Goal: Task Accomplishment & Management: Manage account settings

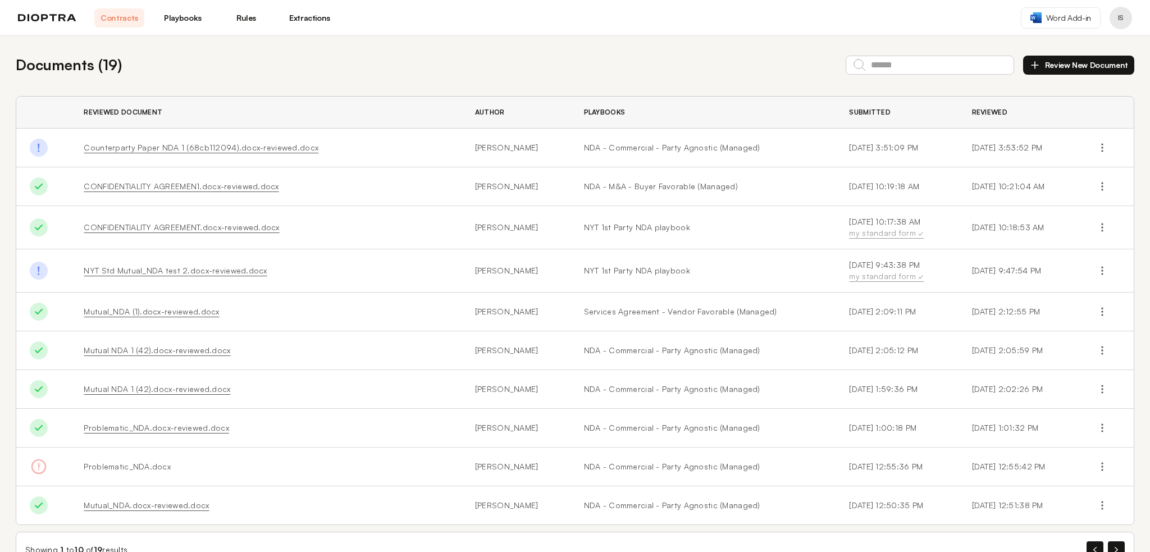
click at [1119, 17] on button "Profile menu" at bounding box center [1121, 18] width 22 height 22
click at [1098, 62] on button "Integrations" at bounding box center [1078, 67] width 107 height 20
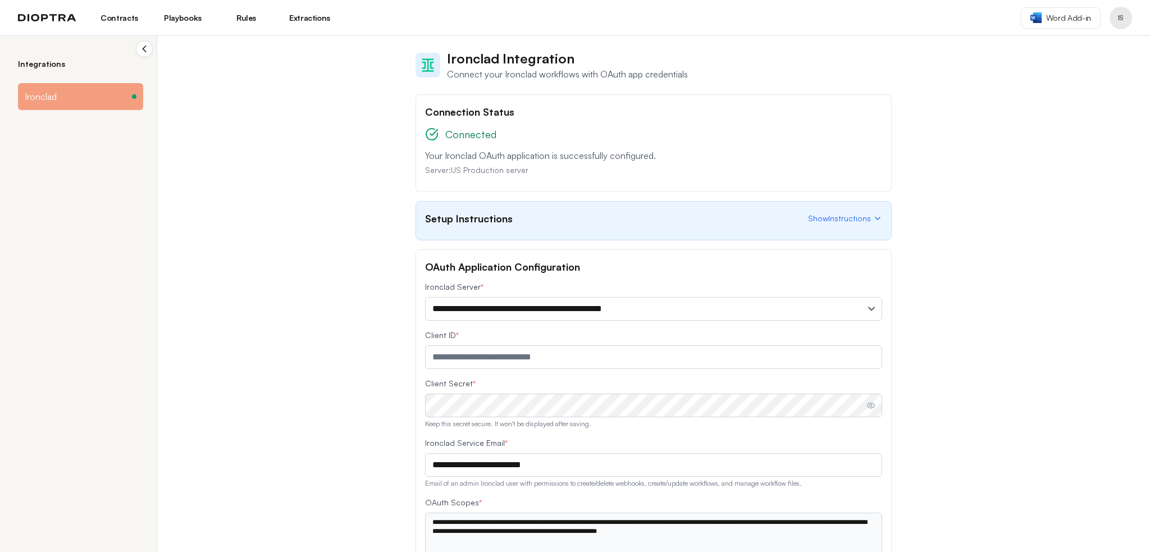
scroll to position [90, 0]
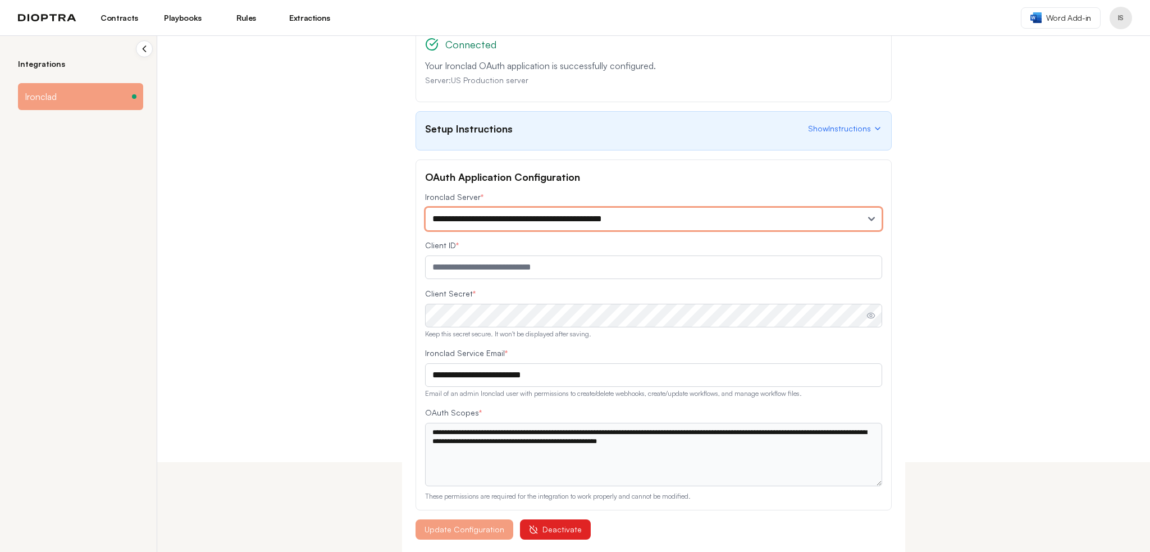
click at [679, 221] on select "**********" at bounding box center [653, 219] width 457 height 24
click at [678, 218] on select "**********" at bounding box center [653, 219] width 457 height 24
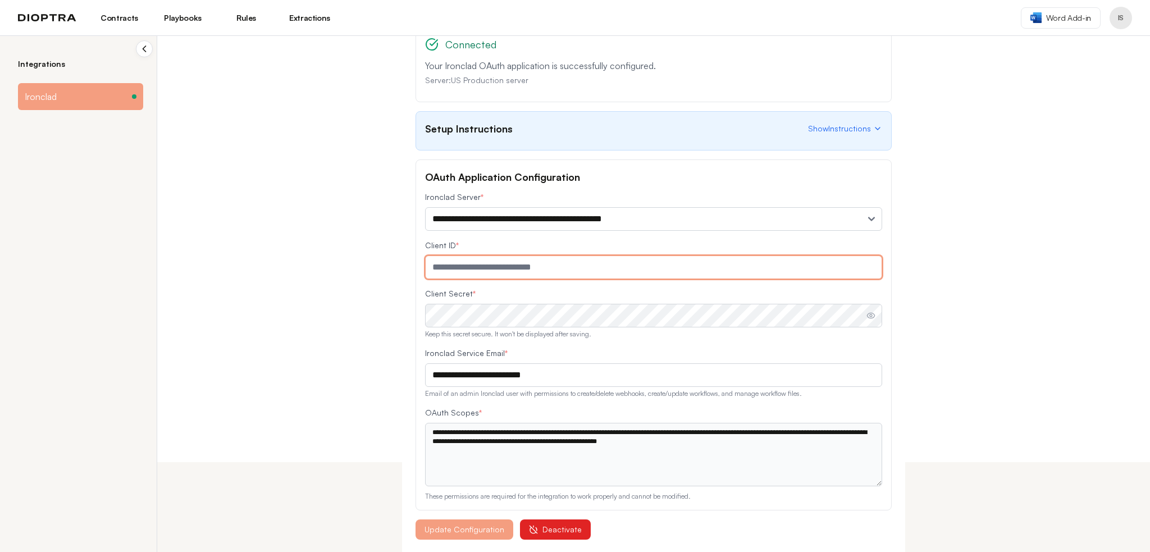
click at [584, 264] on input "text" at bounding box center [653, 267] width 457 height 24
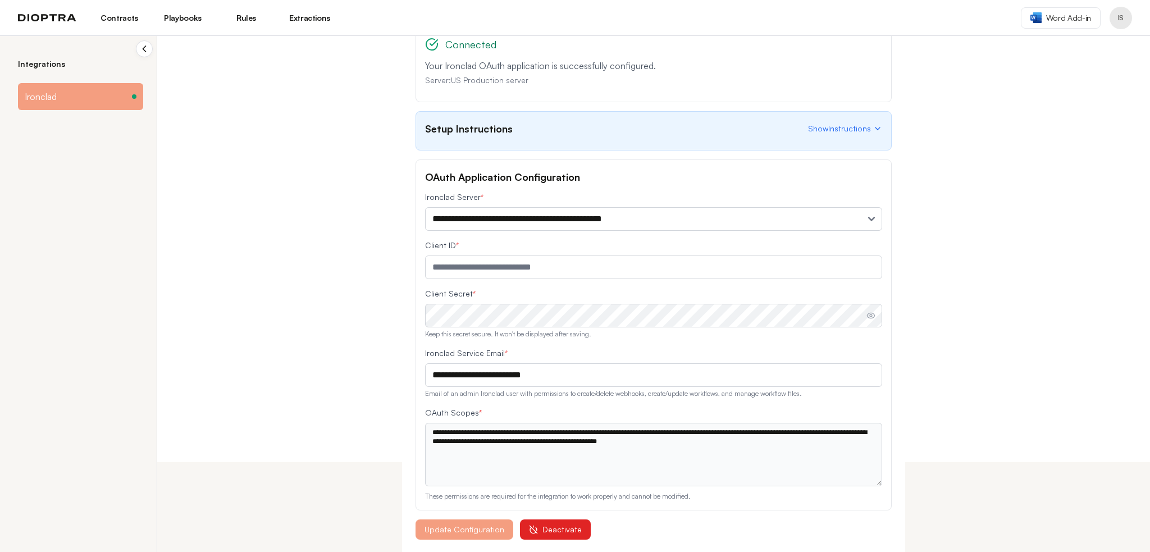
drag, startPoint x: 262, startPoint y: 289, endPoint x: 272, endPoint y: 280, distance: 13.5
click at [270, 281] on div "**********" at bounding box center [575, 204] width 1150 height 516
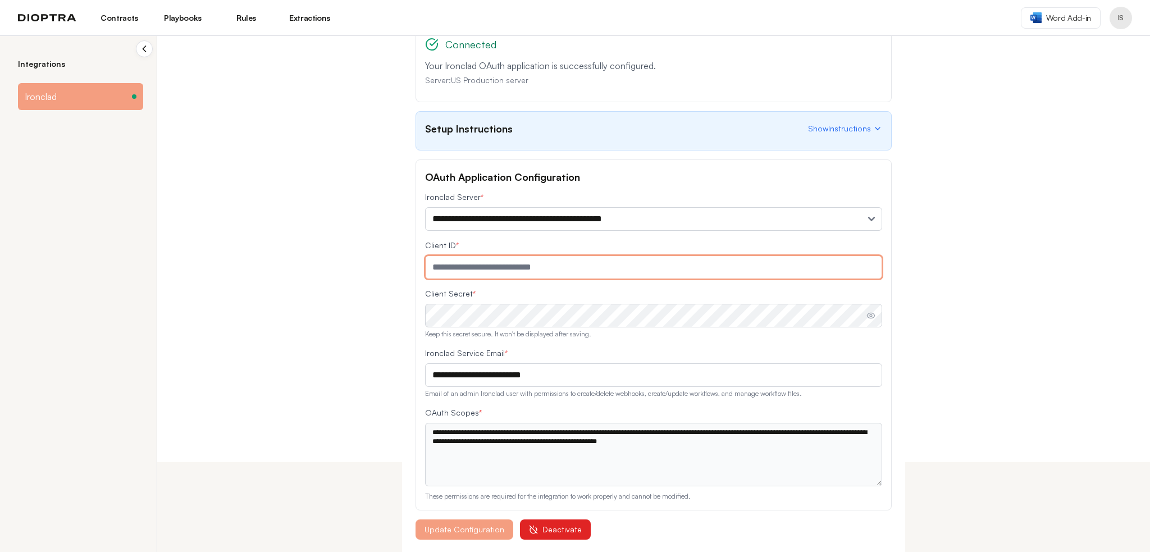
click at [586, 266] on input "text" at bounding box center [653, 267] width 457 height 24
paste input "**********"
type input "**********"
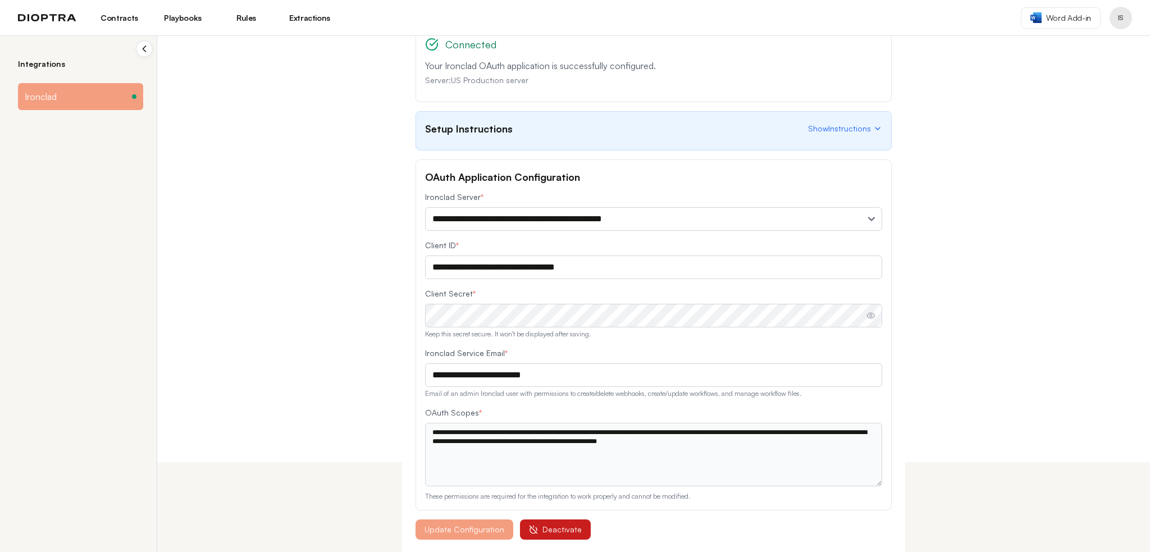
click at [568, 531] on span "Deactivate" at bounding box center [561, 529] width 39 height 11
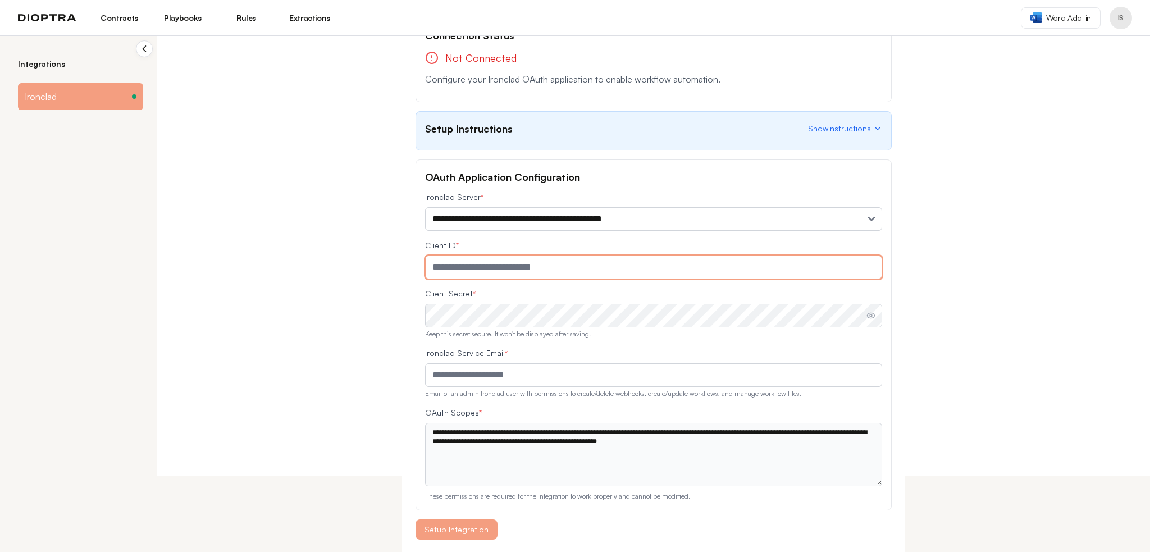
click at [579, 262] on input "text" at bounding box center [653, 267] width 457 height 24
paste input "**********"
type input "**********"
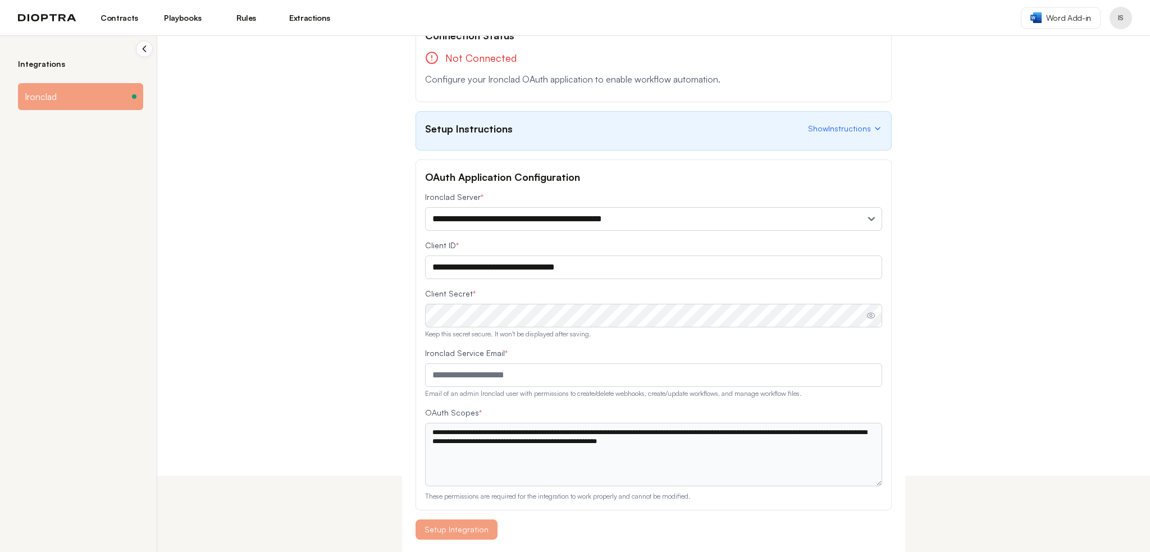
click at [361, 361] on div "**********" at bounding box center [575, 218] width 1150 height 516
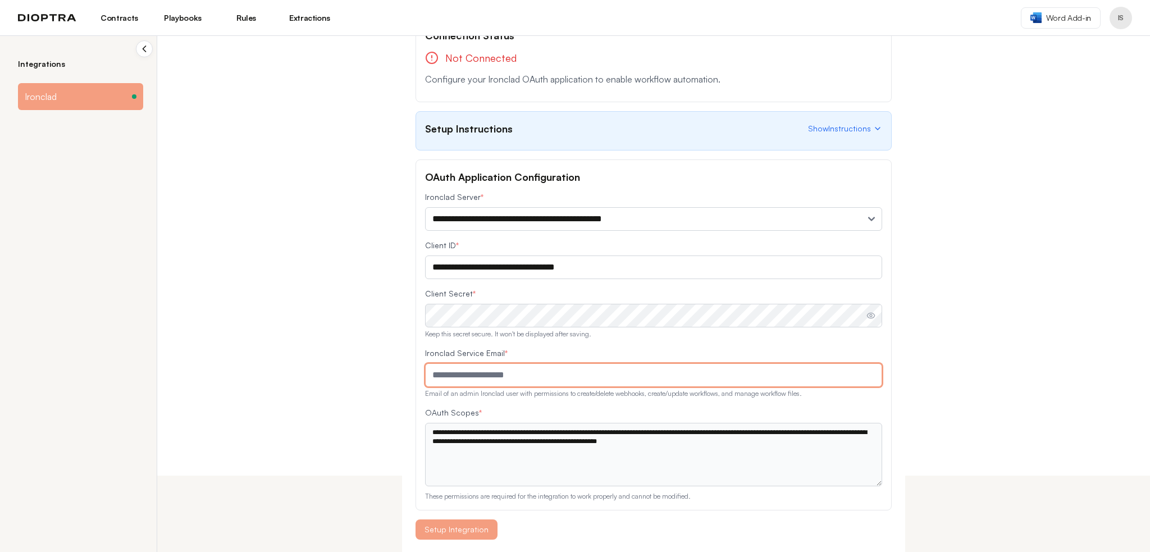
click at [539, 369] on input "email" at bounding box center [653, 375] width 457 height 24
type input "**********"
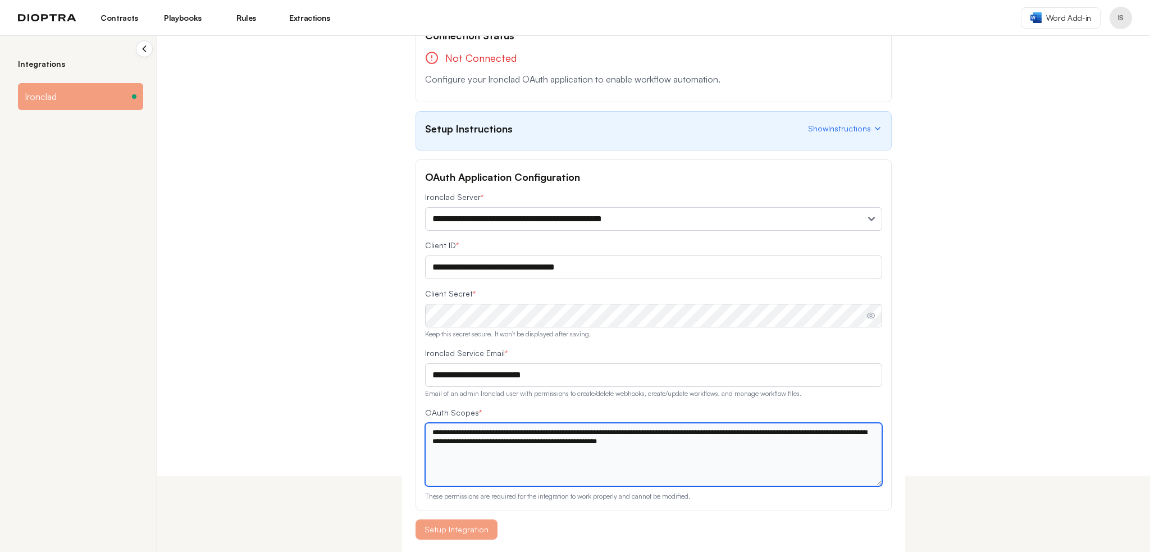
drag, startPoint x: 540, startPoint y: 454, endPoint x: 412, endPoint y: 414, distance: 134.6
click at [416, 414] on div "**********" at bounding box center [654, 334] width 476 height 351
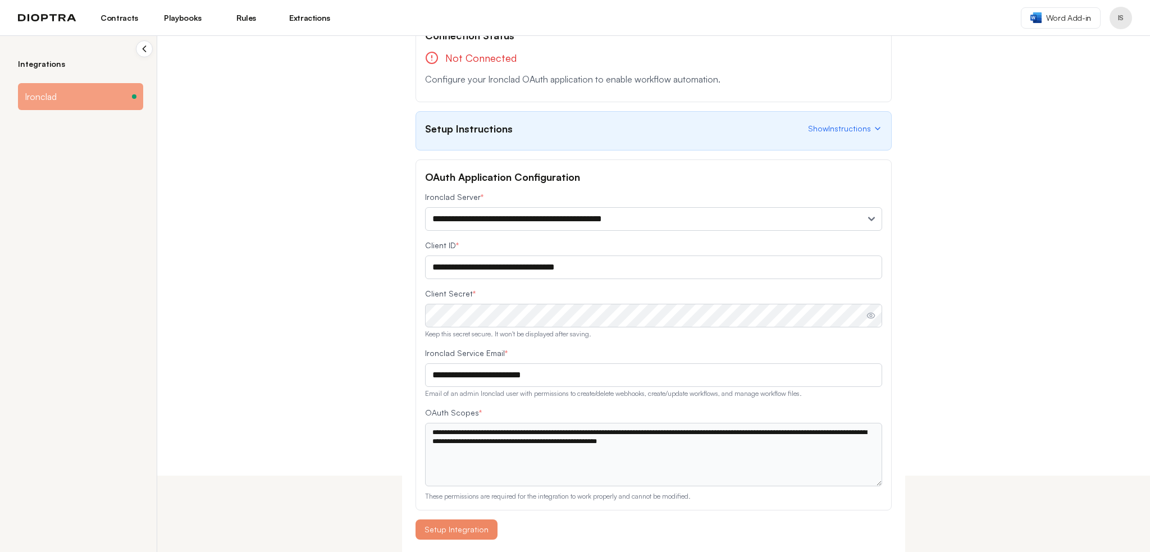
click at [480, 531] on button "Setup Integration" at bounding box center [457, 529] width 82 height 20
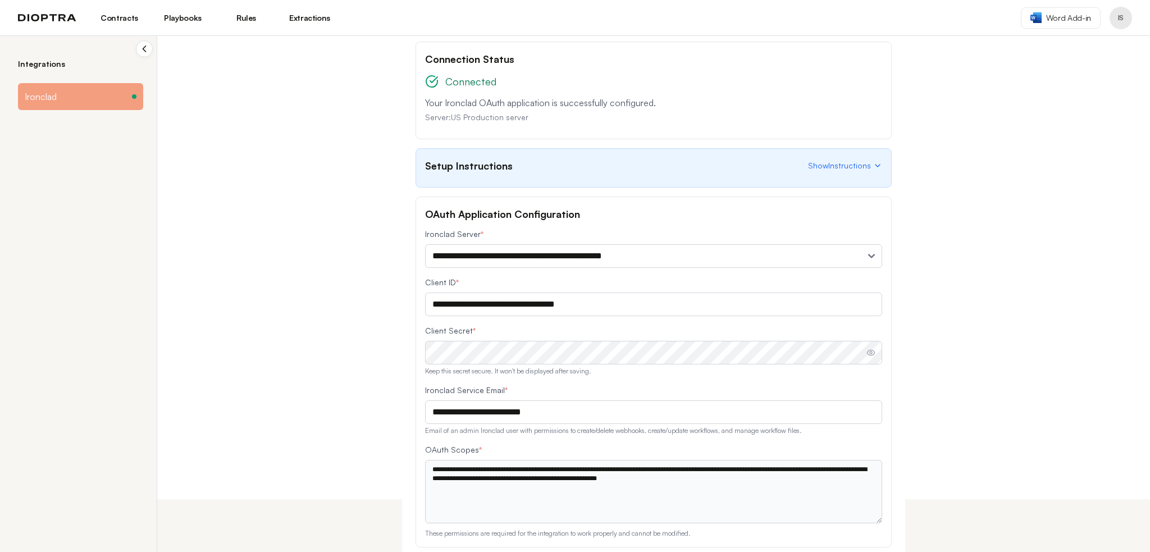
scroll to position [34, 0]
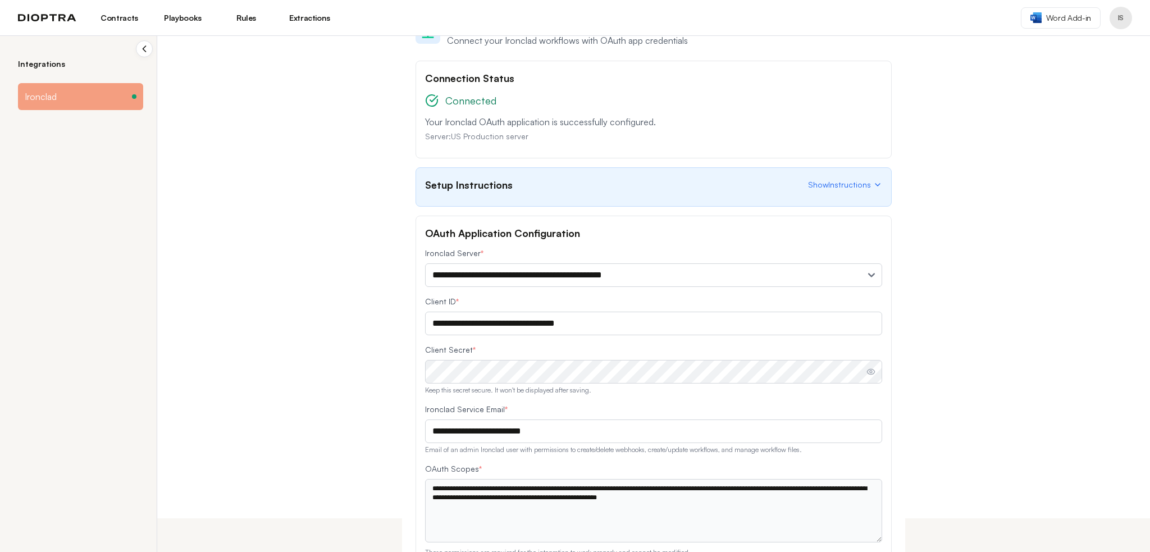
click at [184, 17] on link "Playbooks" at bounding box center [183, 17] width 50 height 19
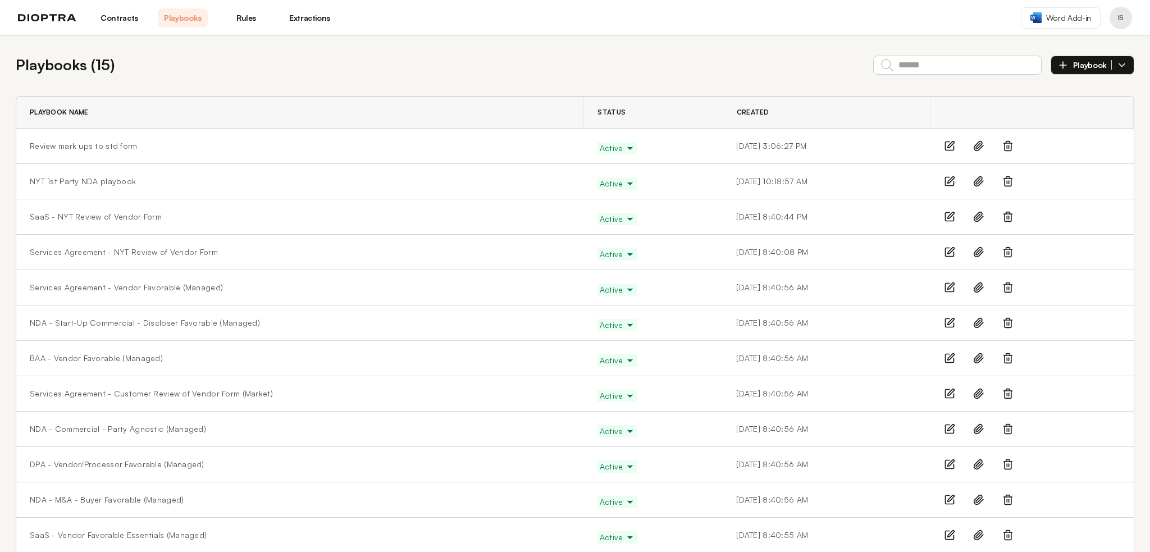
click at [1116, 63] on icon "button" at bounding box center [1121, 65] width 11 height 11
click at [250, 15] on link "Rules" at bounding box center [246, 17] width 50 height 19
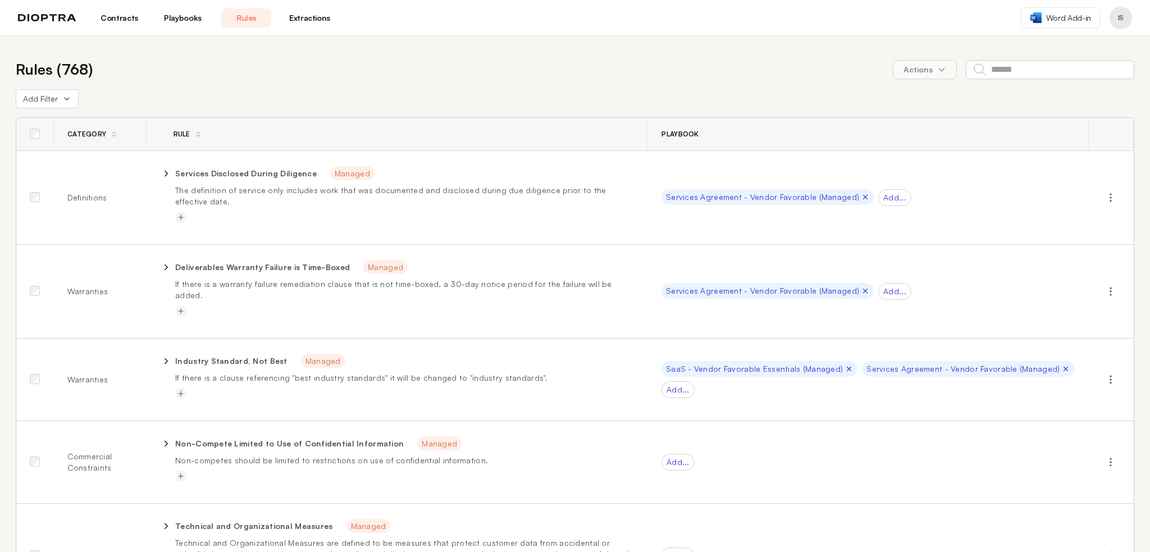
click at [126, 15] on link "Contracts" at bounding box center [119, 17] width 50 height 19
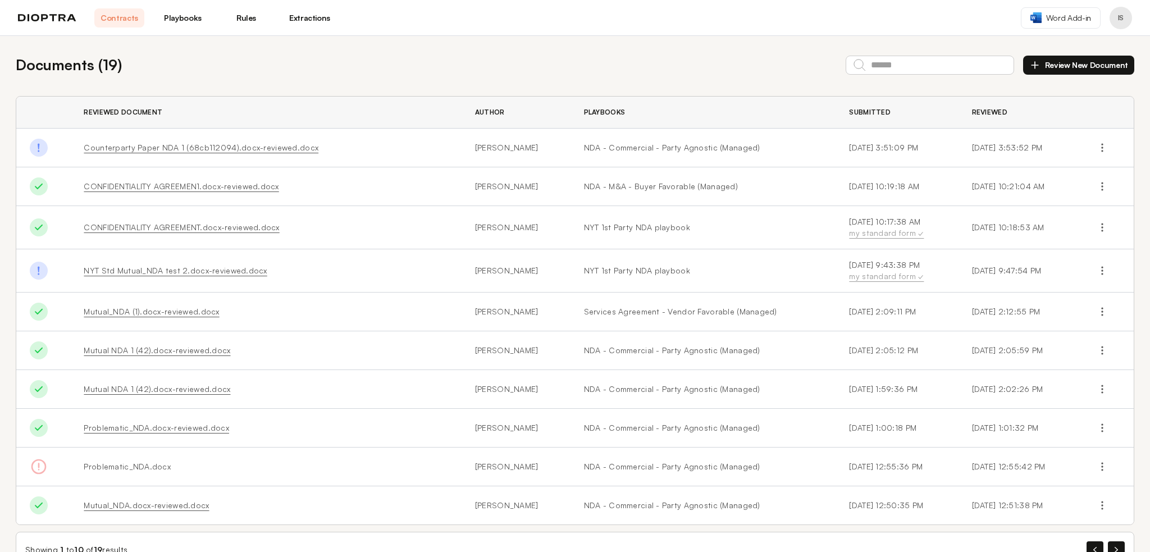
click at [1115, 19] on button "Profile menu" at bounding box center [1121, 18] width 22 height 22
click at [1074, 67] on button "Integrations" at bounding box center [1078, 67] width 107 height 20
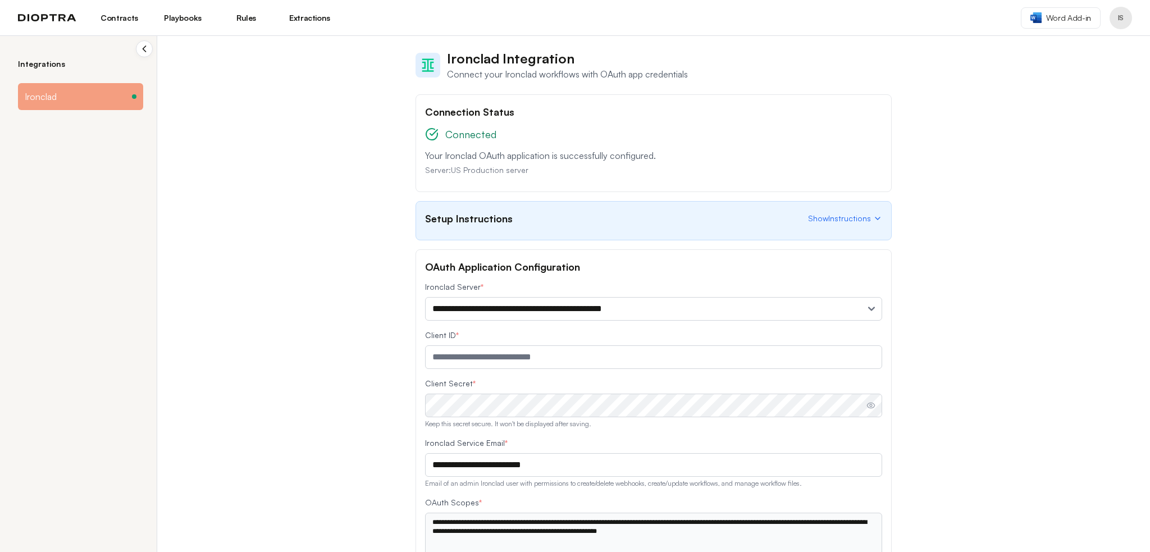
click at [184, 24] on link "Playbooks" at bounding box center [183, 17] width 50 height 19
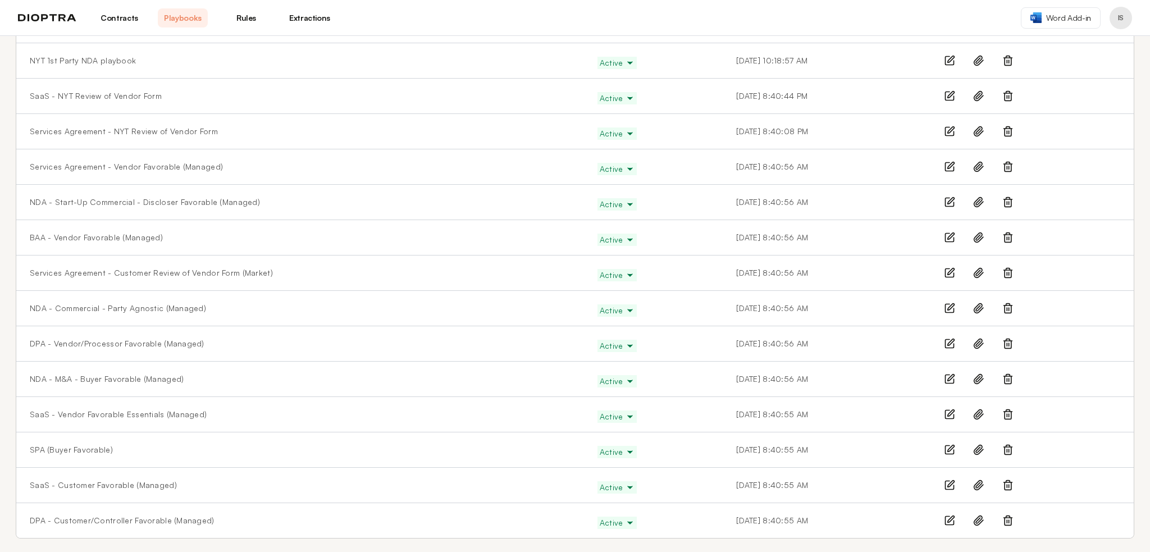
scroll to position [123, 0]
click at [101, 309] on link "NDA - Commercial - Party Agnostic (Managed)" at bounding box center [118, 305] width 176 height 11
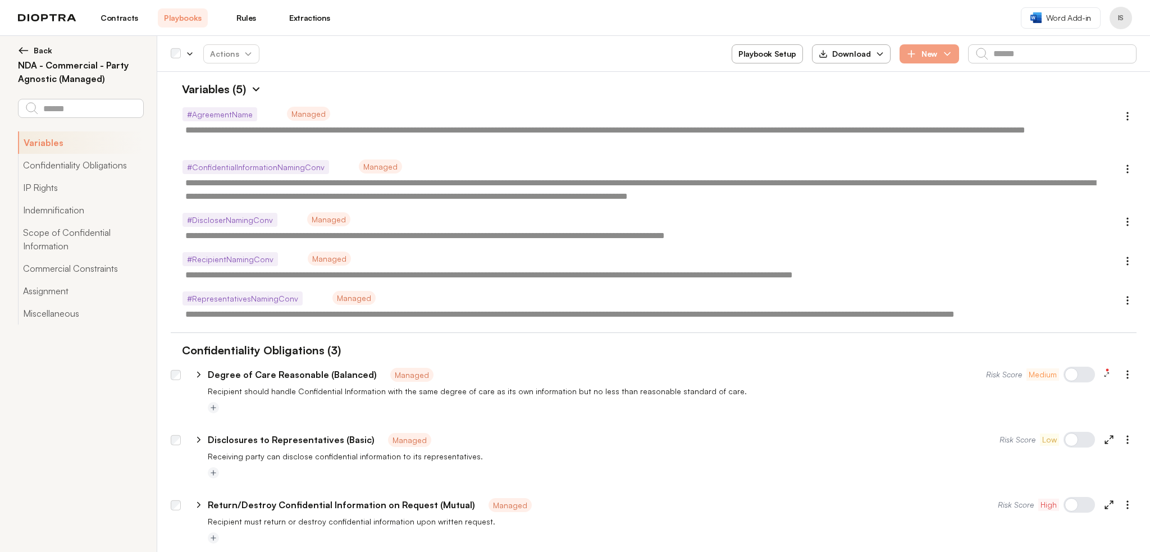
click at [964, 50] on div "Playbook Setup Download New" at bounding box center [934, 53] width 405 height 19
click at [952, 54] on icon "button" at bounding box center [947, 53] width 11 height 11
click at [467, 84] on div "Variables (5)" at bounding box center [654, 89] width 966 height 17
type textarea "*"
click at [142, 19] on link "Contracts" at bounding box center [119, 17] width 50 height 19
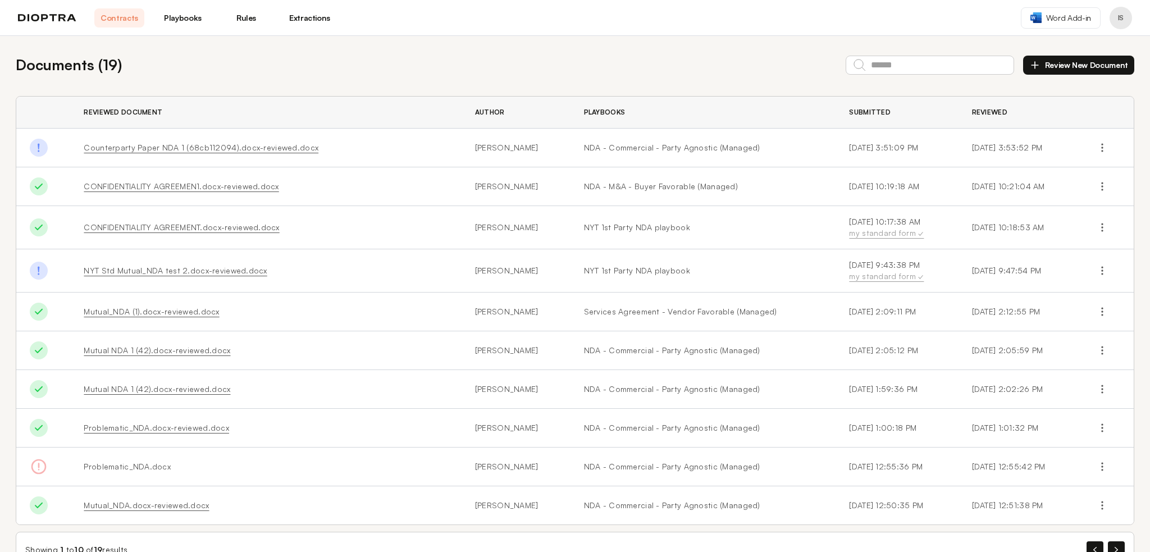
click at [1123, 17] on button "Profile menu" at bounding box center [1121, 18] width 22 height 22
click at [1056, 45] on button "Profile" at bounding box center [1078, 46] width 107 height 20
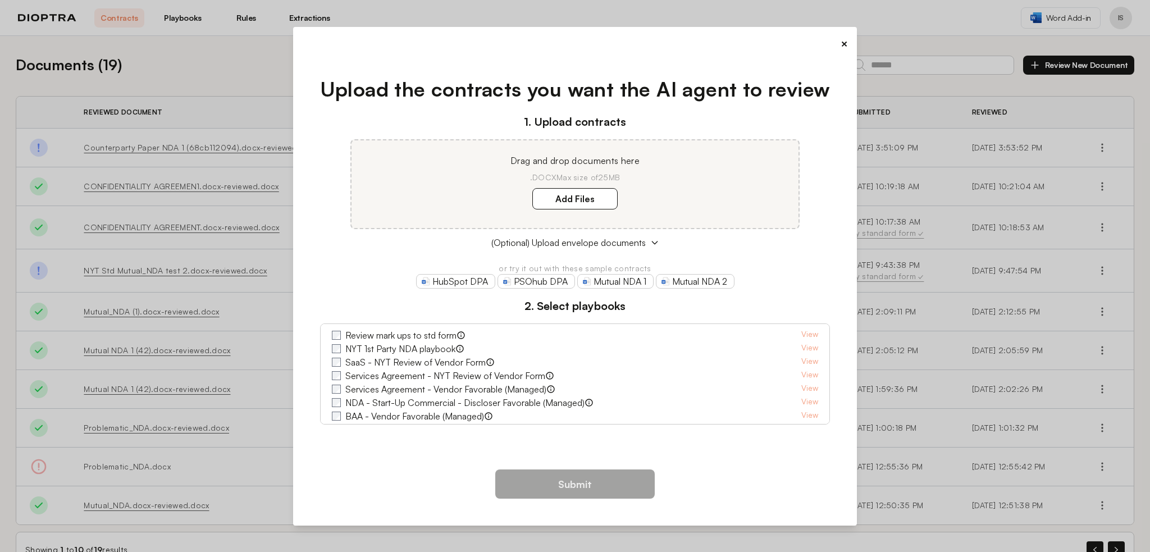
click at [842, 41] on button "×" at bounding box center [844, 44] width 7 height 16
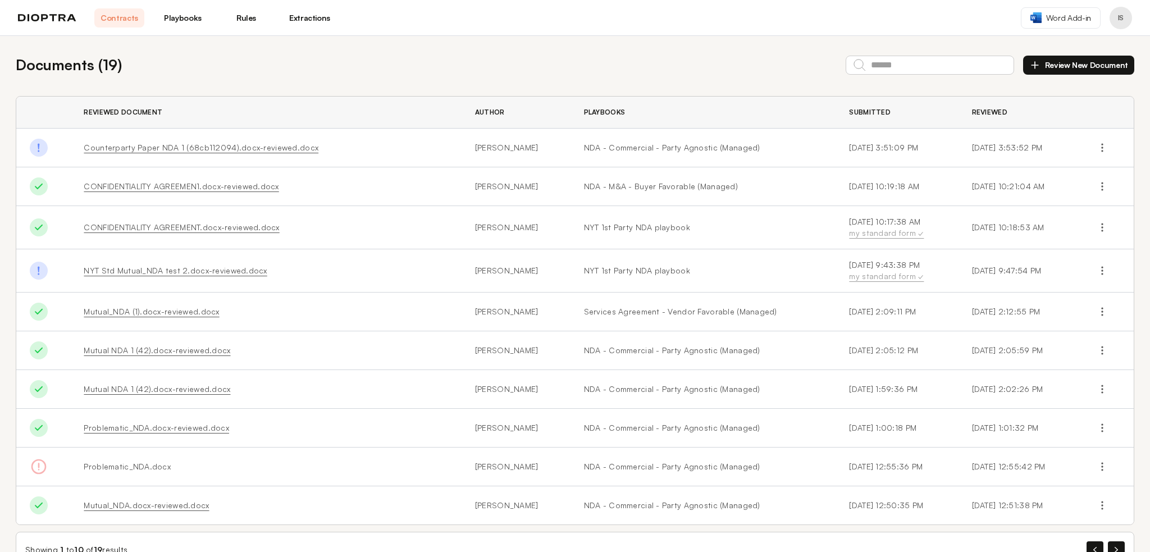
click at [191, 26] on link "Playbooks" at bounding box center [183, 17] width 50 height 19
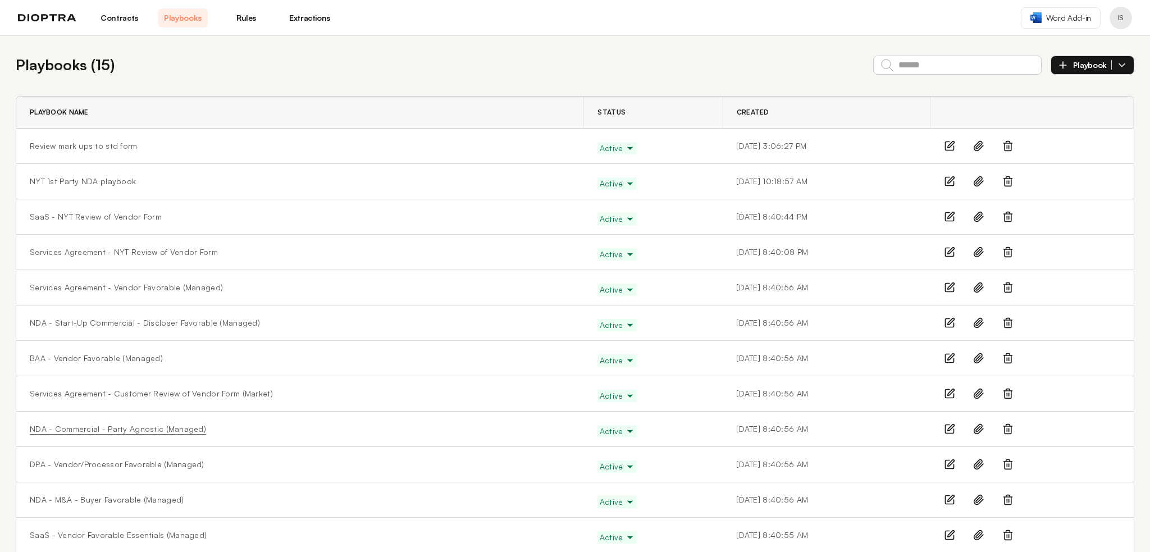
click at [171, 425] on link "NDA - Commercial - Party Agnostic (Managed)" at bounding box center [118, 428] width 176 height 11
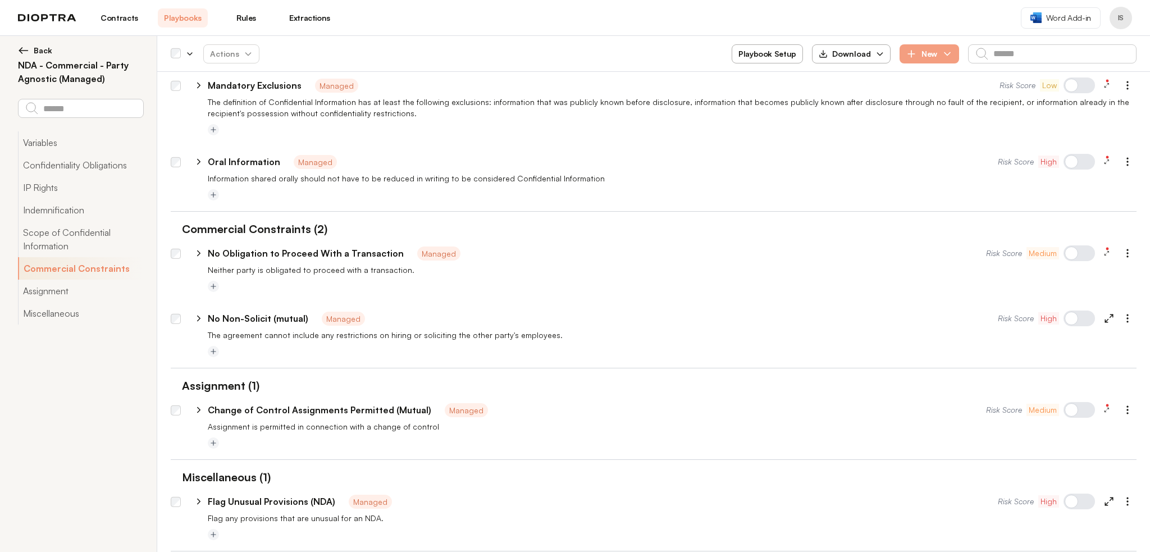
scroll to position [841, 0]
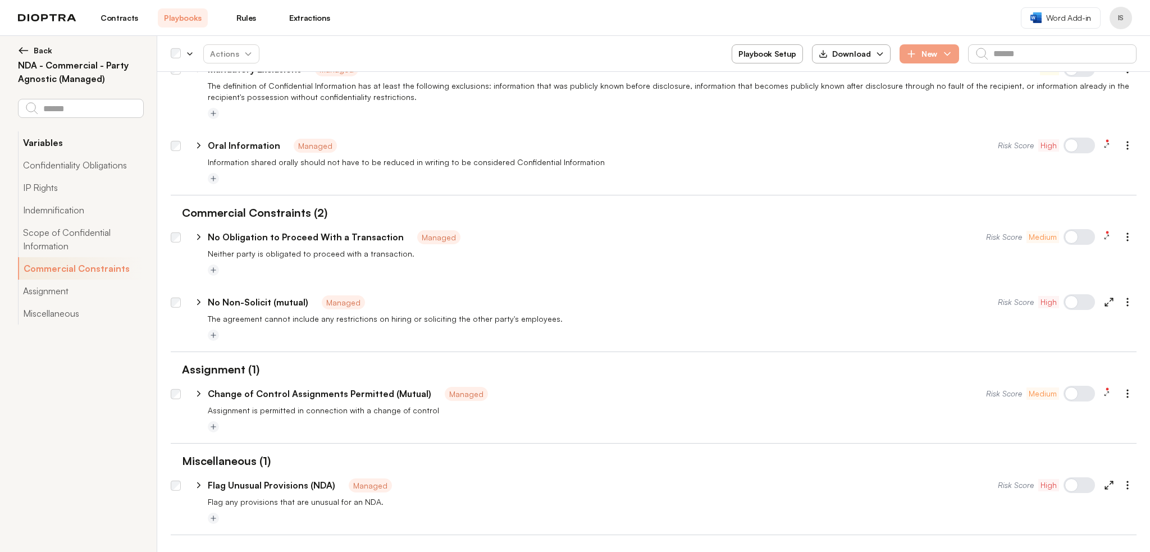
click at [54, 144] on button "Variables" at bounding box center [80, 142] width 125 height 22
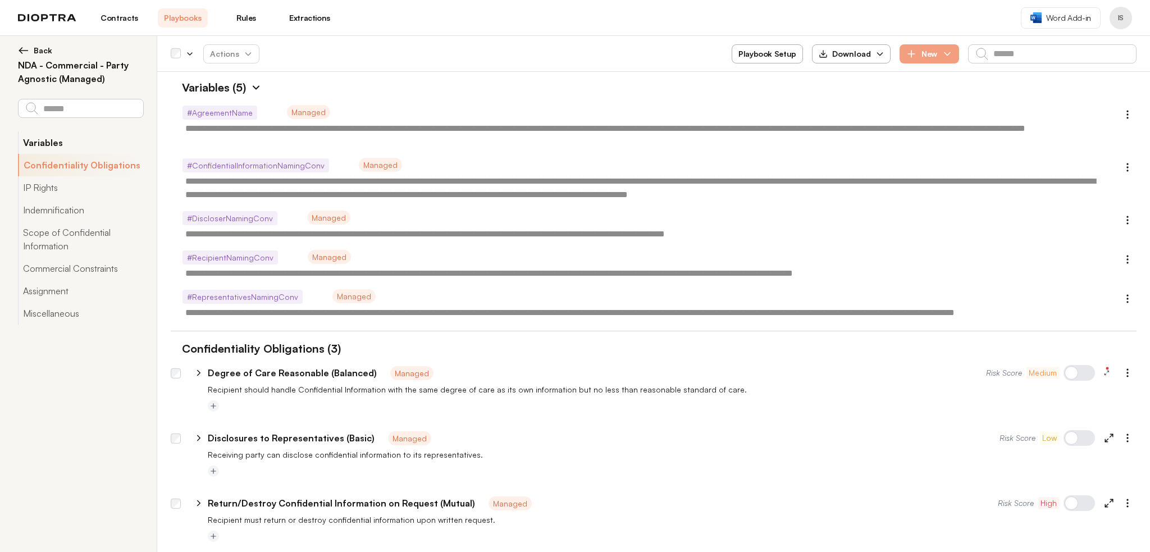
scroll to position [0, 0]
click at [959, 54] on div "Playbook Setup Download New" at bounding box center [934, 53] width 405 height 19
click at [945, 56] on icon "button" at bounding box center [947, 53] width 11 height 11
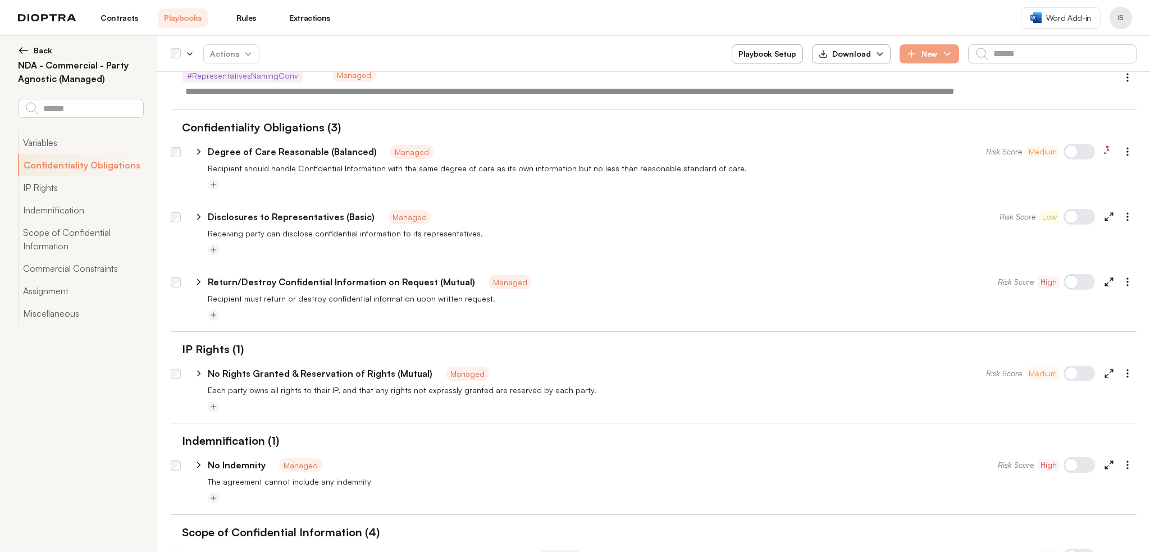
scroll to position [44, 0]
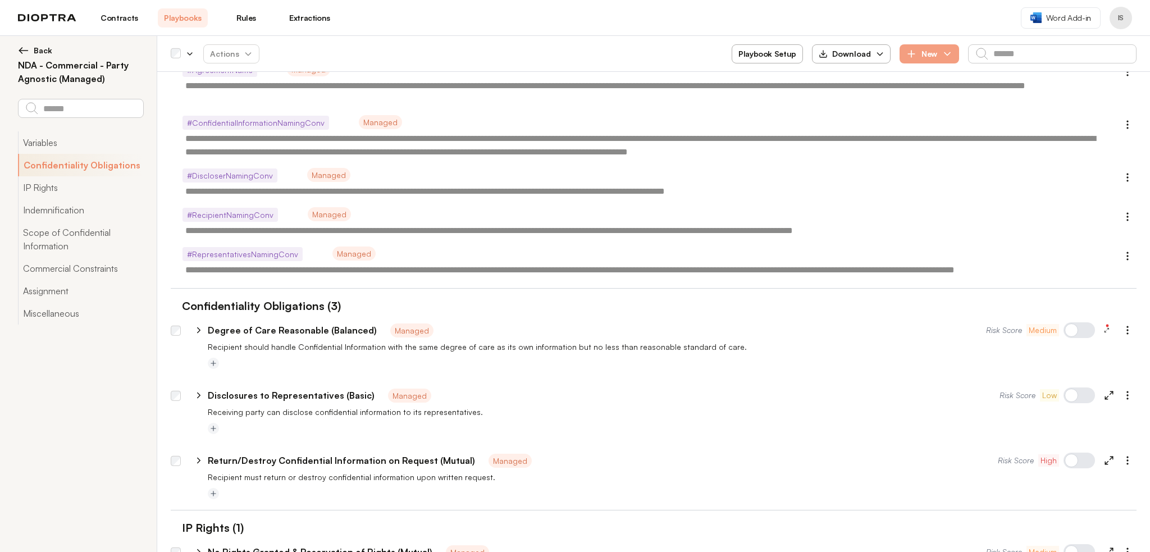
type textarea "*"
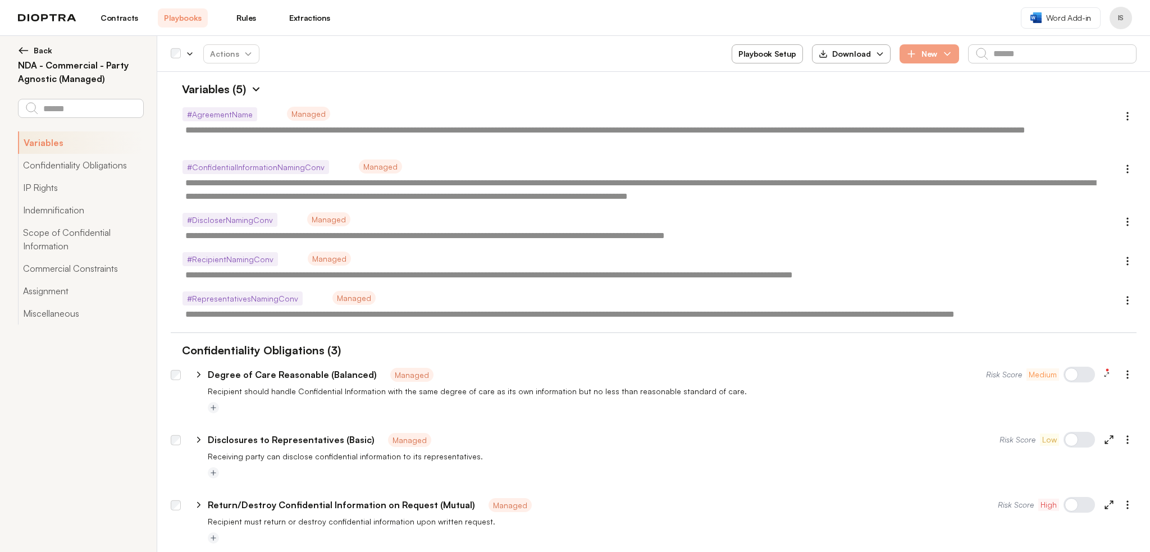
click at [132, 16] on link "Contracts" at bounding box center [119, 17] width 50 height 19
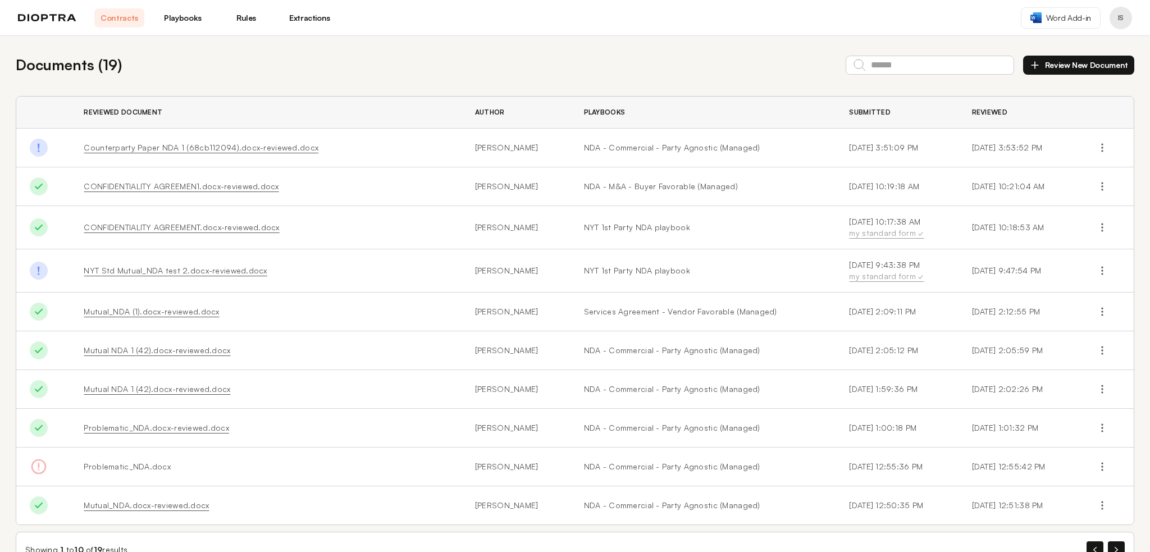
click at [54, 20] on img at bounding box center [47, 18] width 58 height 8
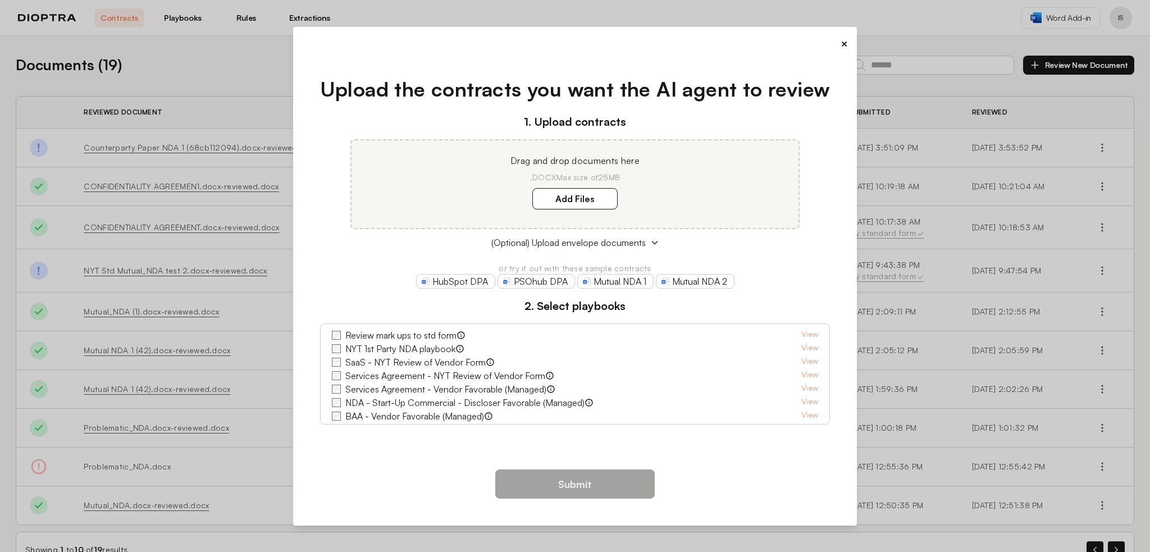
click at [842, 45] on button "×" at bounding box center [844, 44] width 7 height 16
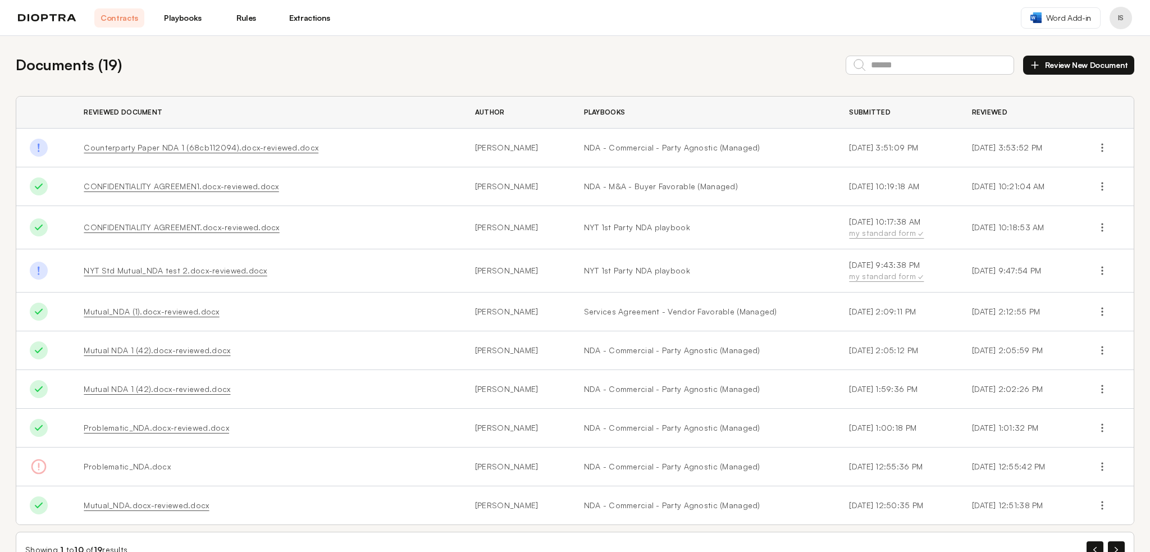
click at [1130, 20] on button "Profile menu" at bounding box center [1121, 18] width 22 height 22
click at [1060, 74] on button "Integrations" at bounding box center [1078, 67] width 107 height 20
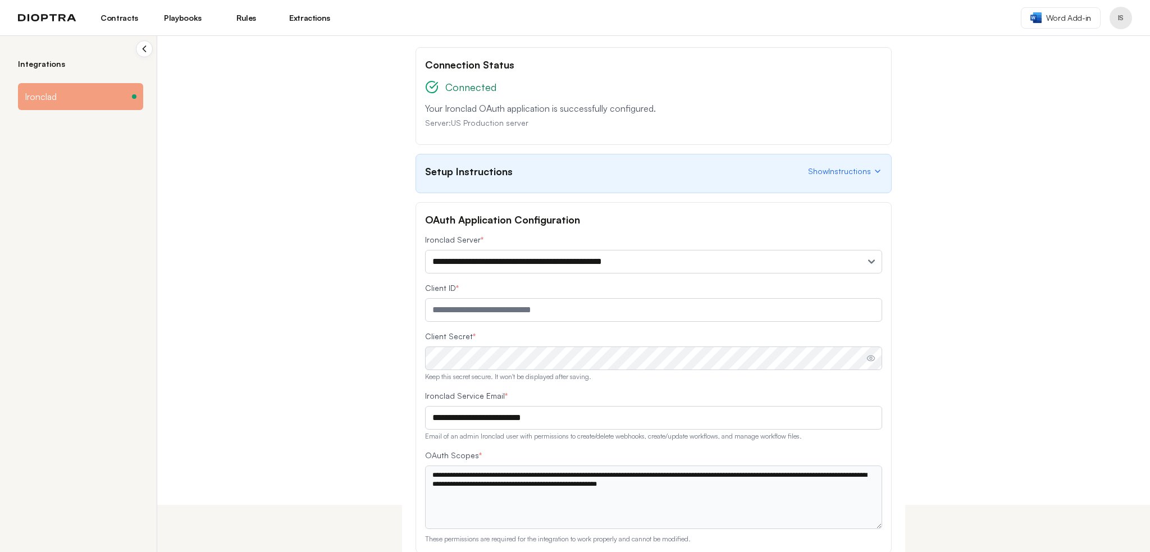
scroll to position [90, 0]
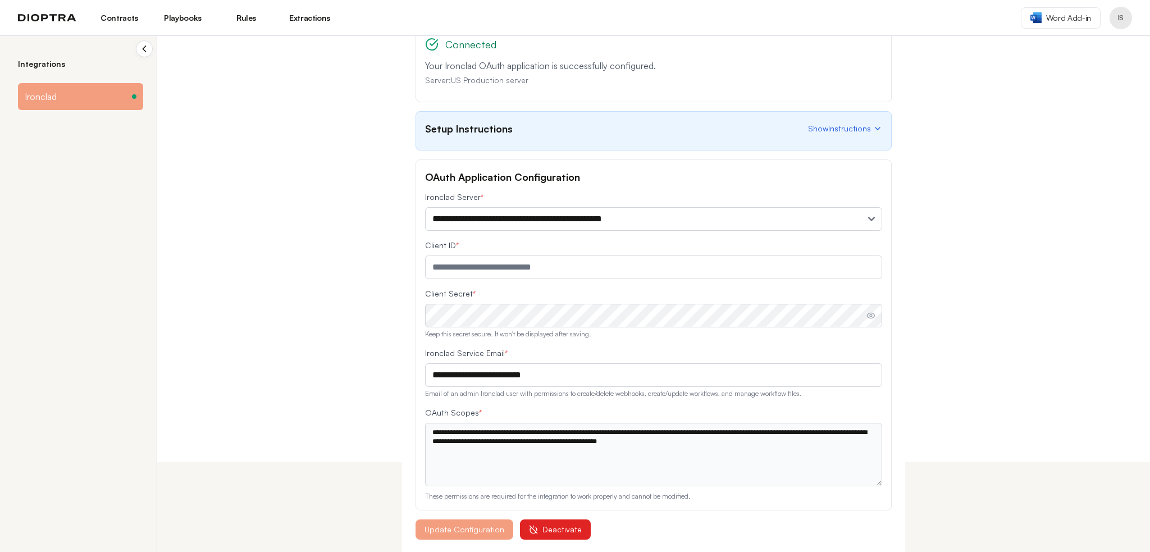
click at [859, 130] on span "Show Instructions" at bounding box center [839, 128] width 63 height 11
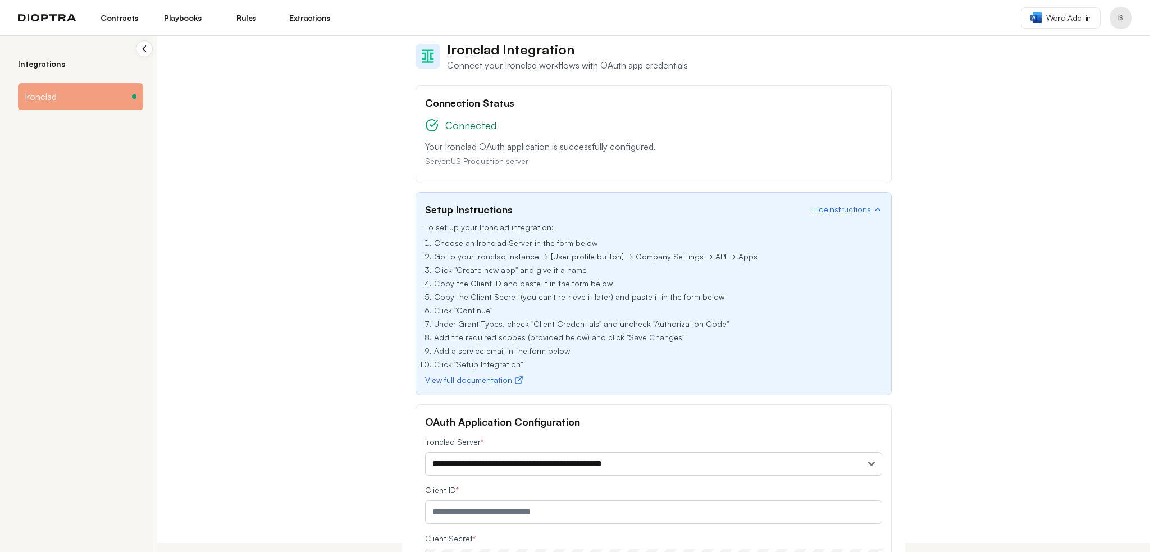
scroll to position [0, 0]
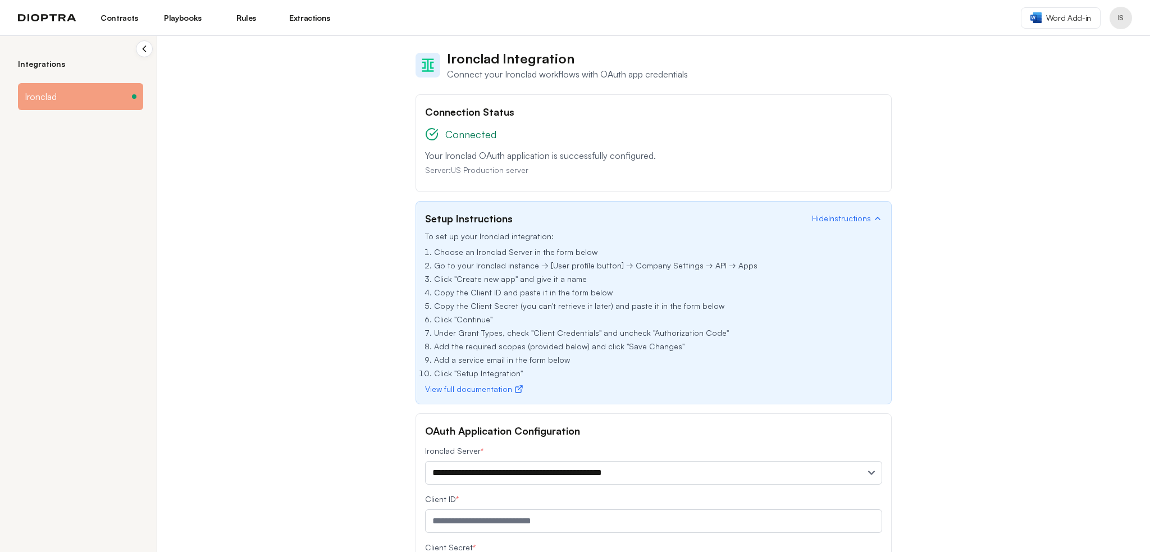
click at [258, 21] on link "Rules" at bounding box center [246, 17] width 50 height 19
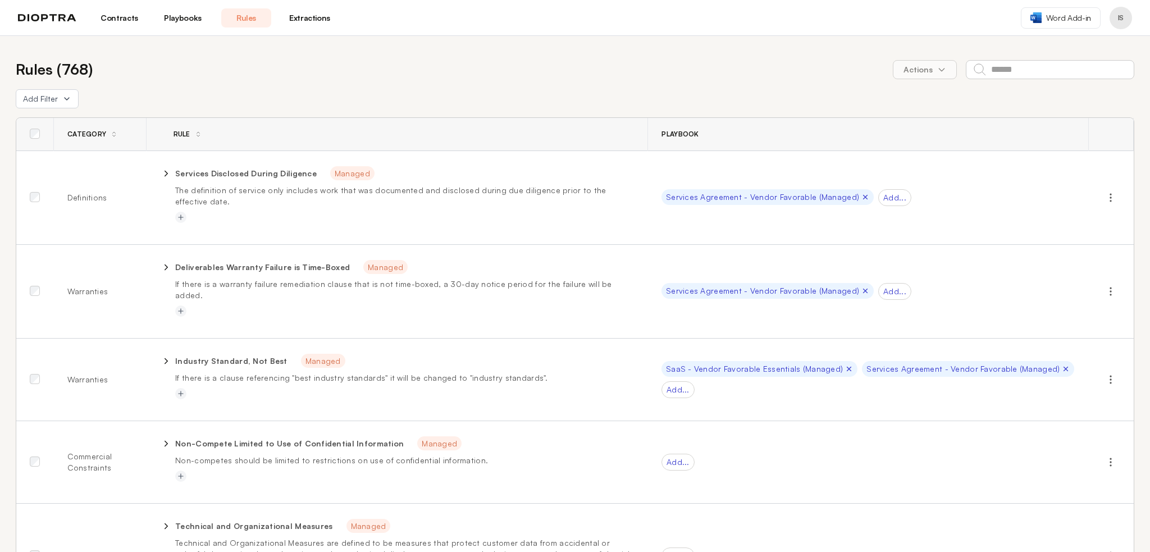
click at [195, 18] on link "Playbooks" at bounding box center [183, 17] width 50 height 19
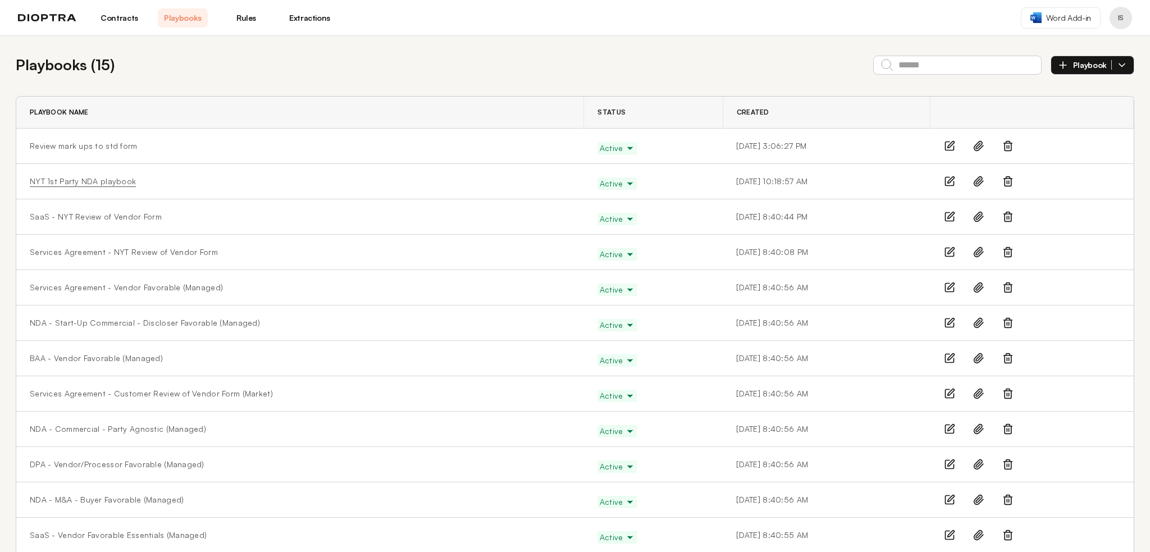
click at [85, 179] on link "NYT 1st Party NDA playbook" at bounding box center [83, 181] width 106 height 11
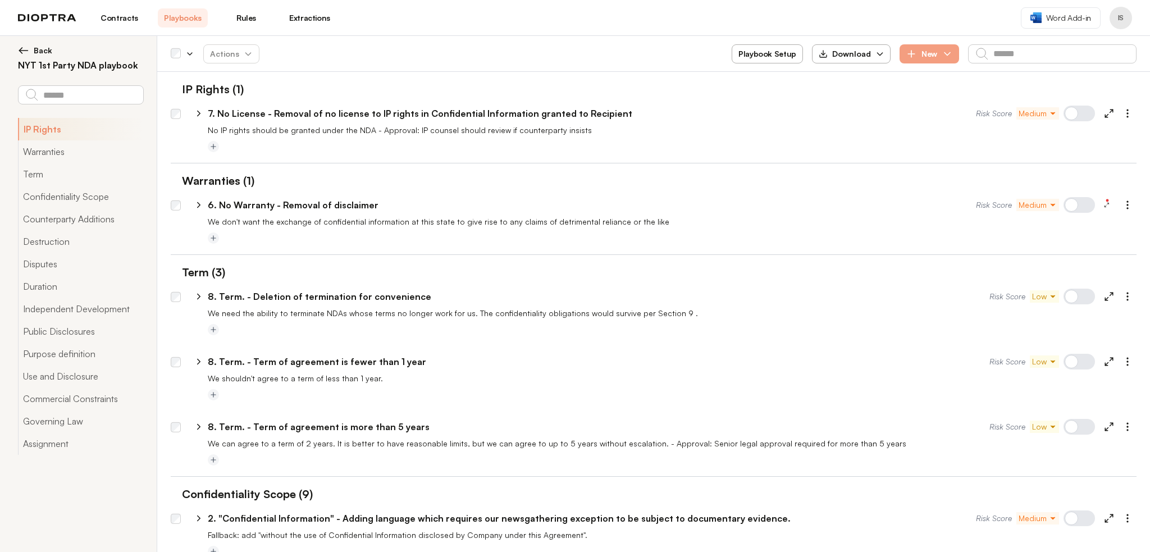
click at [248, 15] on link "Rules" at bounding box center [246, 17] width 50 height 19
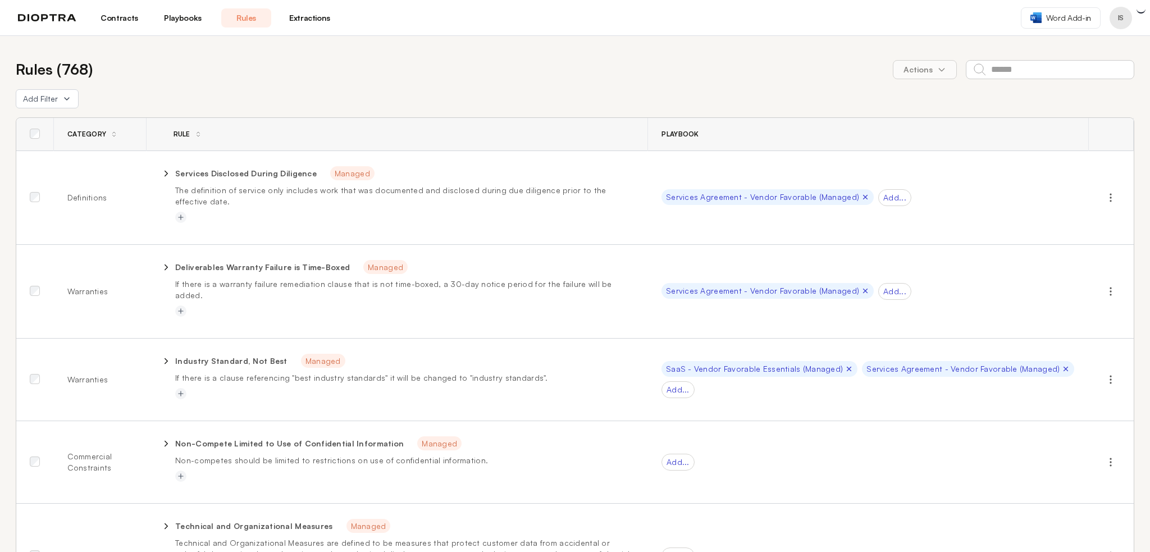
click at [126, 26] on link "Contracts" at bounding box center [119, 17] width 50 height 19
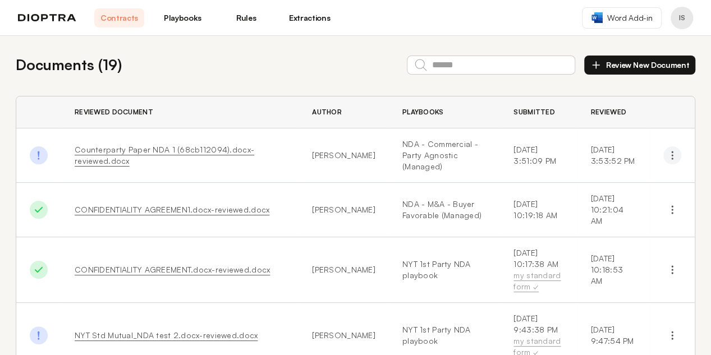
click at [667, 154] on icon "button" at bounding box center [672, 155] width 11 height 11
click at [682, 18] on button "Profile menu" at bounding box center [682, 18] width 22 height 22
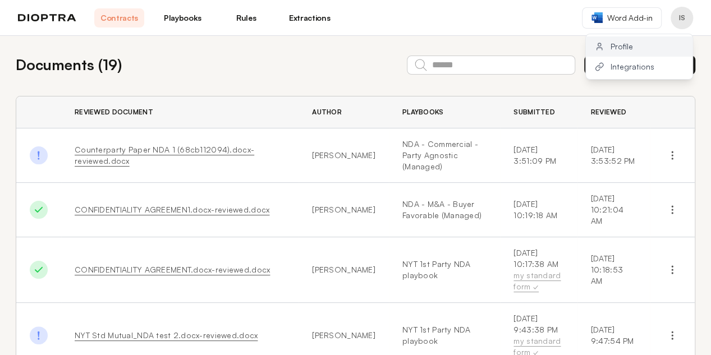
click at [619, 45] on button "Profile" at bounding box center [639, 46] width 107 height 20
